Goal: Find specific page/section

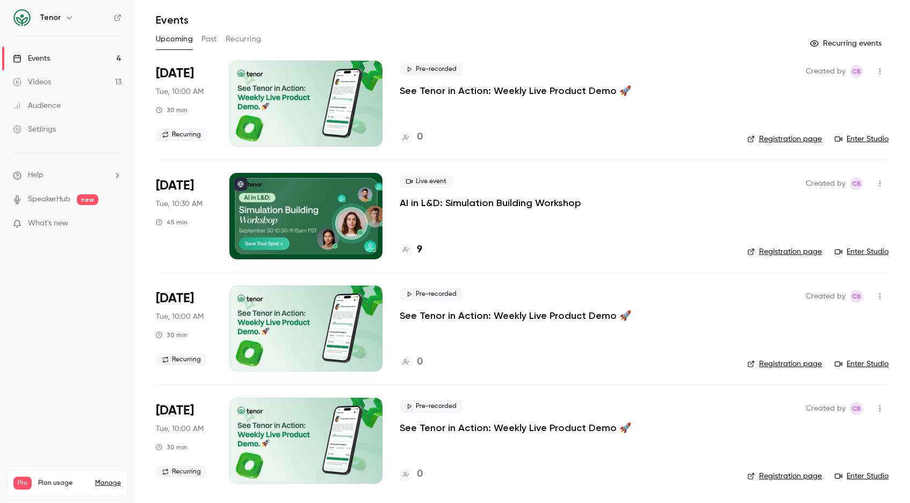
scroll to position [32, 0]
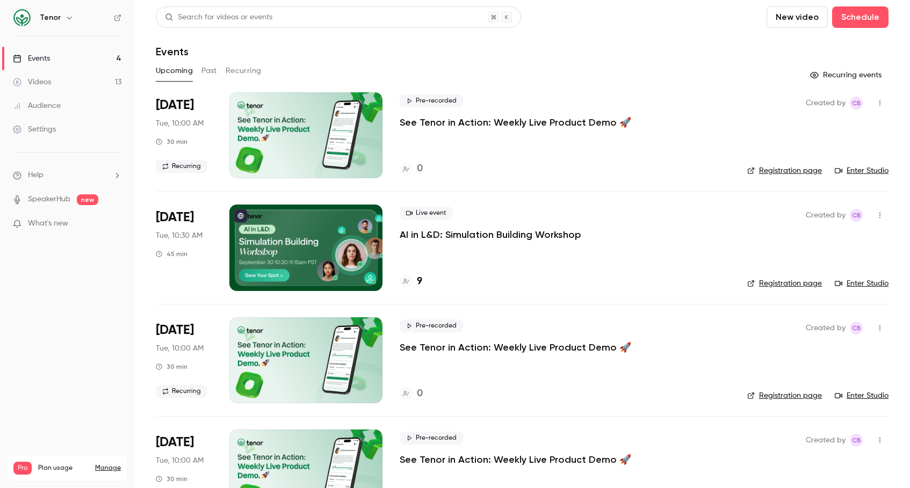
click at [863, 281] on link "Enter Studio" at bounding box center [861, 283] width 54 height 11
click at [869, 282] on link "Enter Studio" at bounding box center [861, 283] width 54 height 11
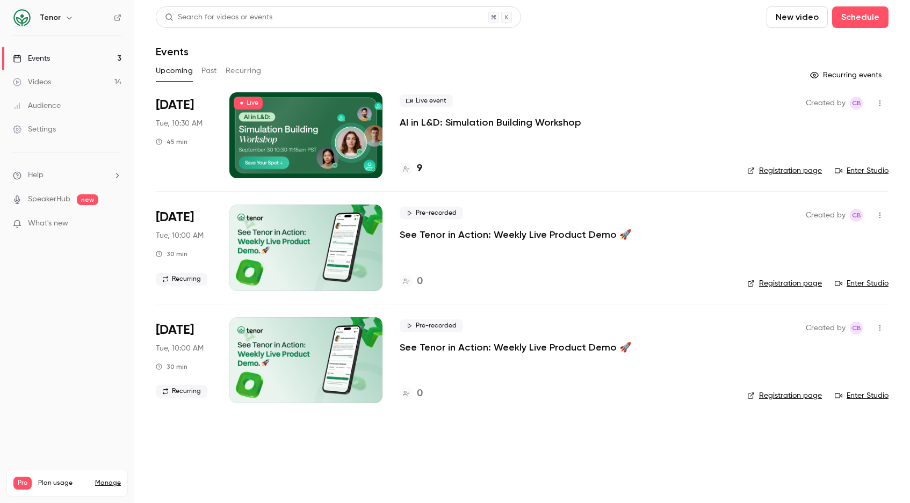
click at [883, 107] on button "button" at bounding box center [879, 103] width 17 height 17
click at [879, 100] on div at bounding box center [455, 251] width 910 height 503
click at [428, 168] on div "9" at bounding box center [565, 169] width 330 height 14
click at [415, 167] on div "9" at bounding box center [411, 169] width 23 height 14
